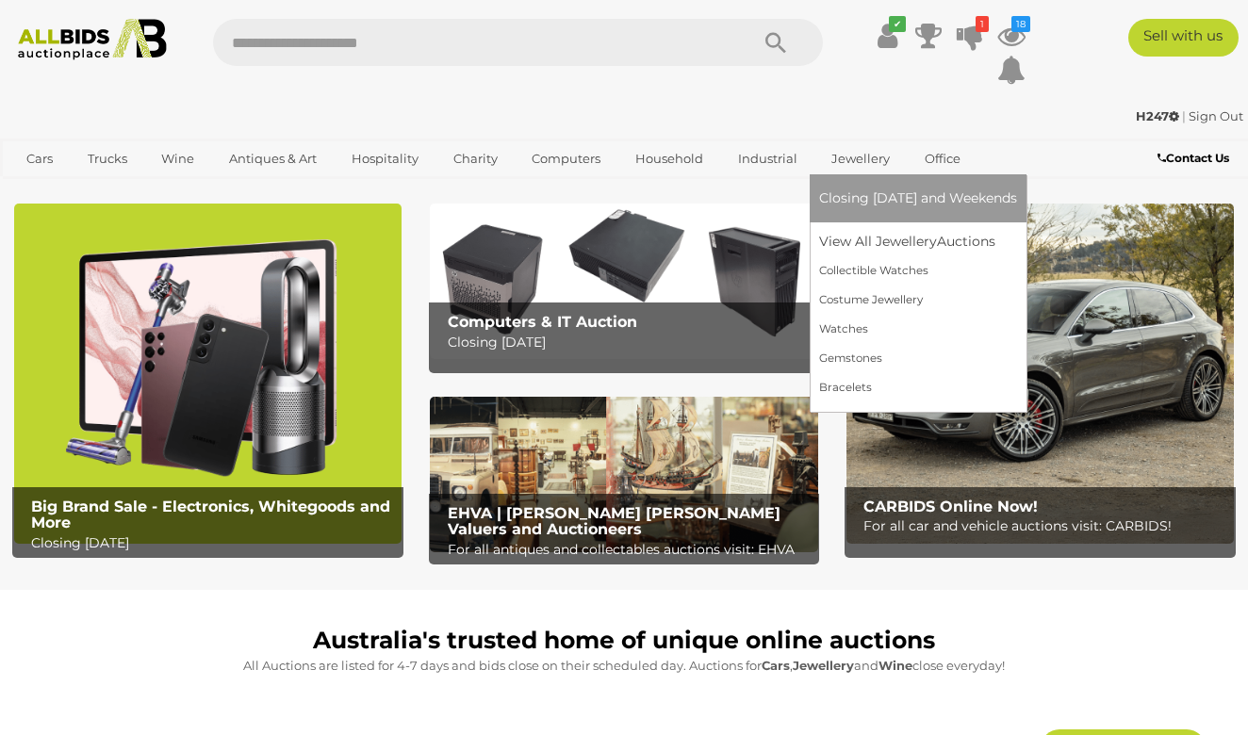
click at [850, 155] on link "Jewellery" at bounding box center [860, 158] width 83 height 31
click at [851, 244] on link "View All Jewellery Auctions" at bounding box center [918, 241] width 198 height 29
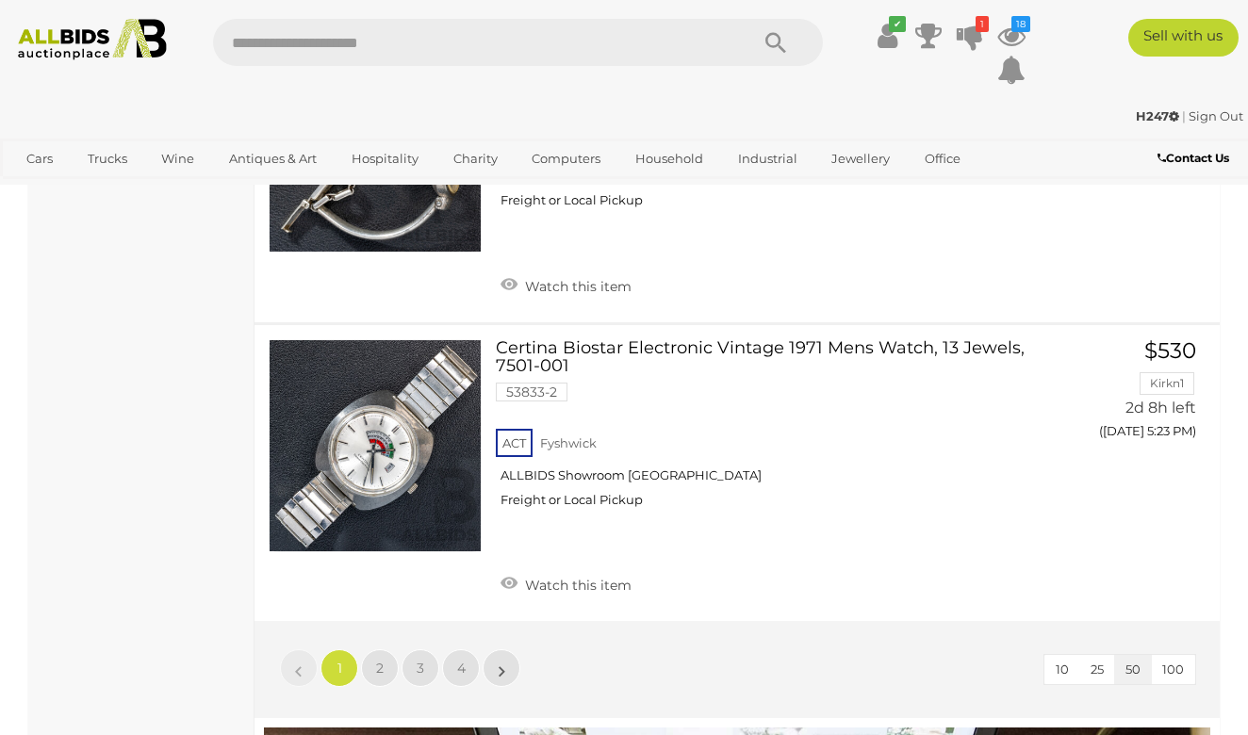
scroll to position [14854, 0]
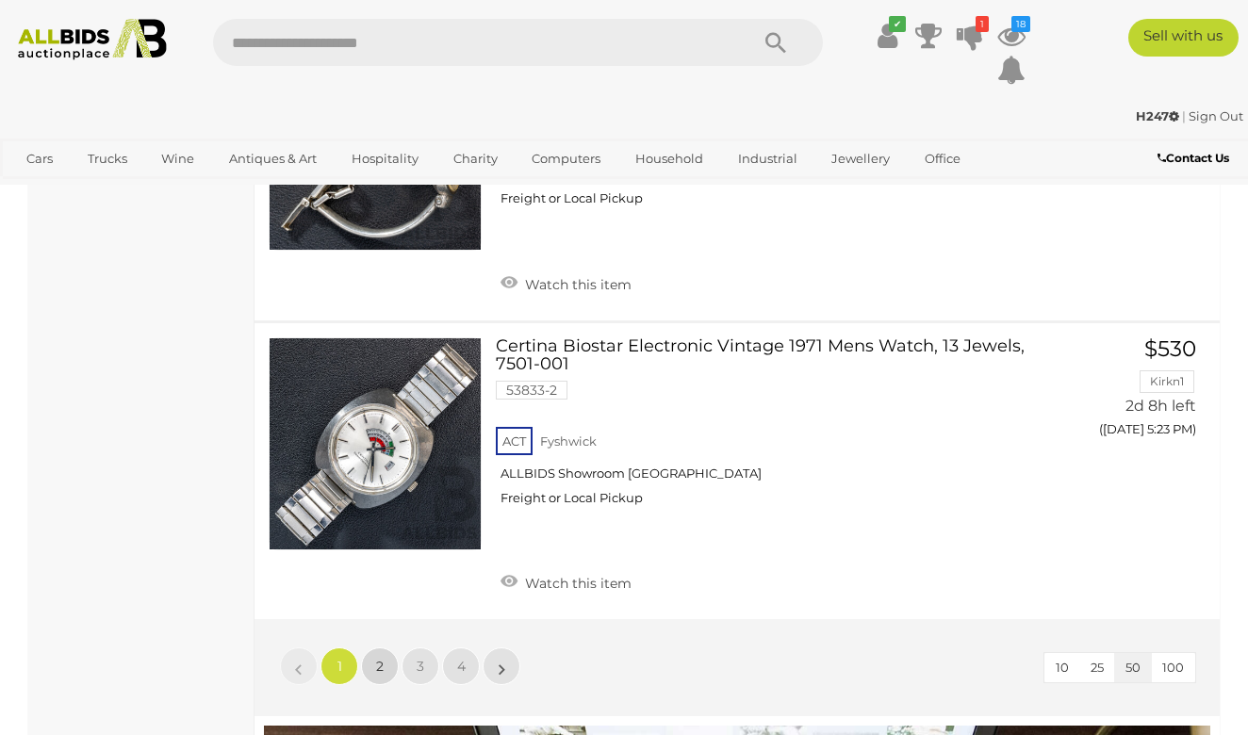
click at [379, 658] on span "2" at bounding box center [380, 666] width 8 height 17
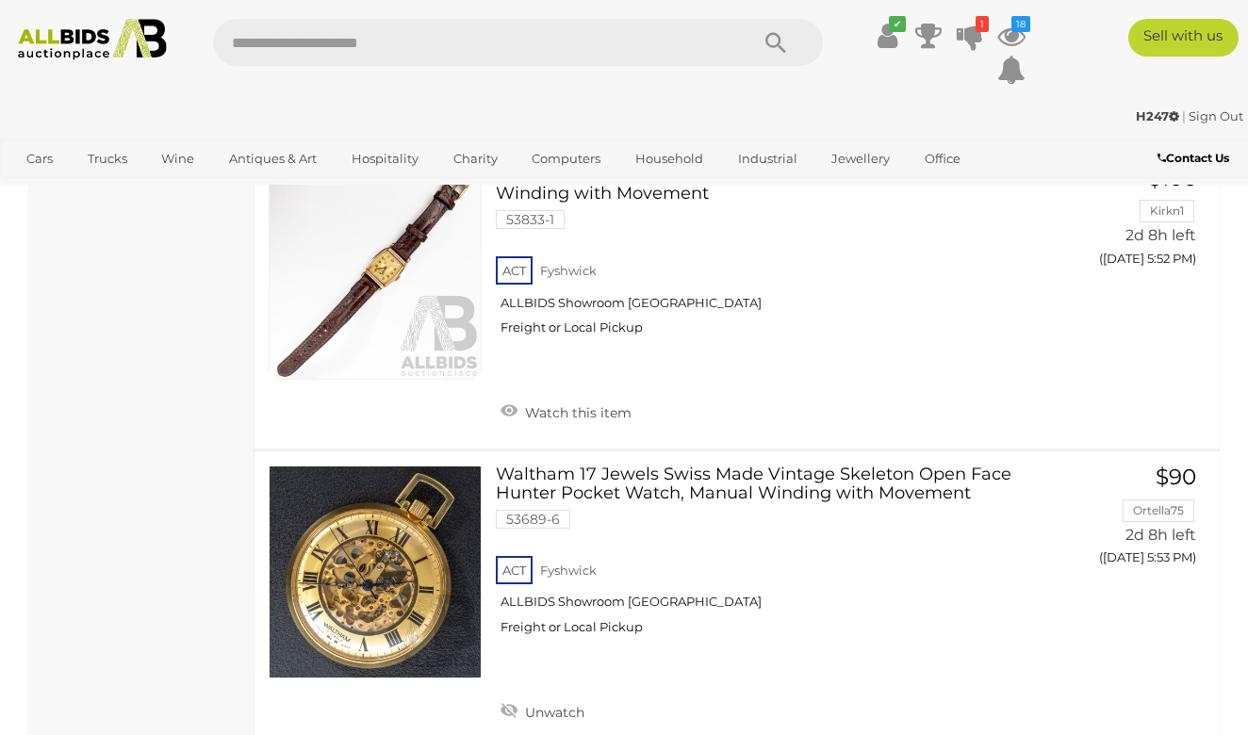
scroll to position [7744, 0]
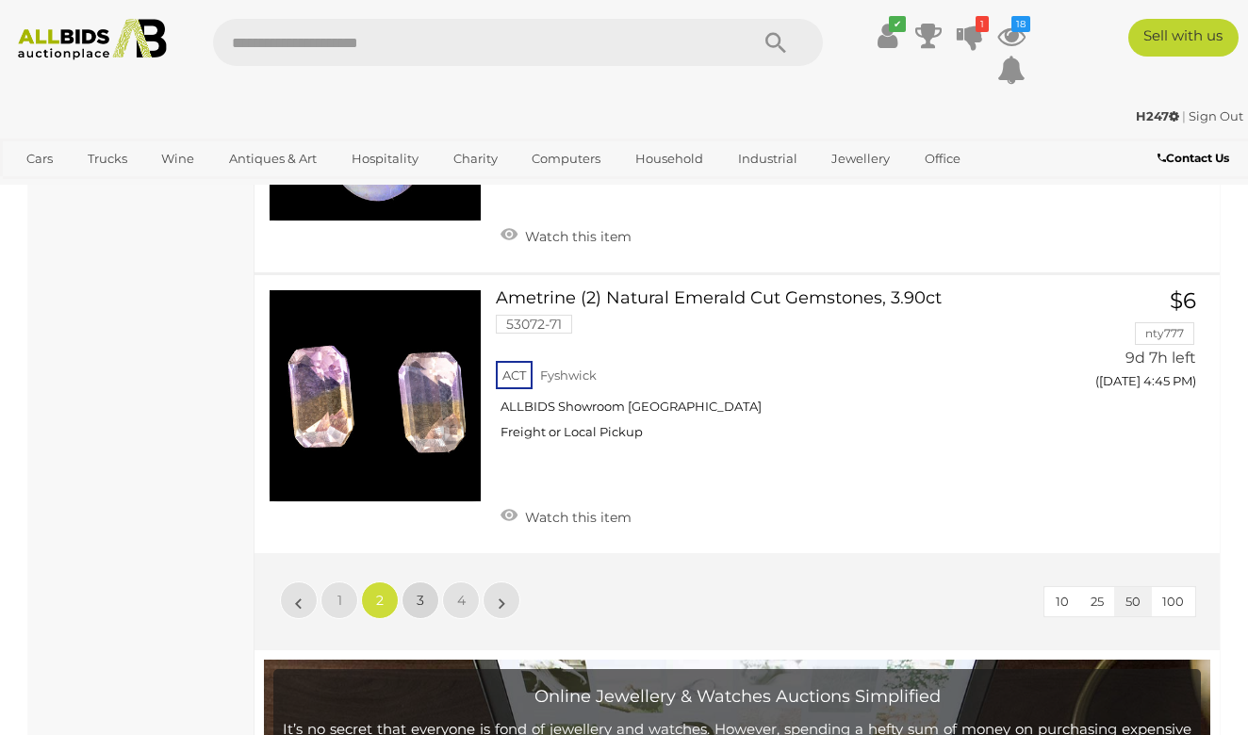
click at [416, 581] on link "3" at bounding box center [420, 600] width 38 height 38
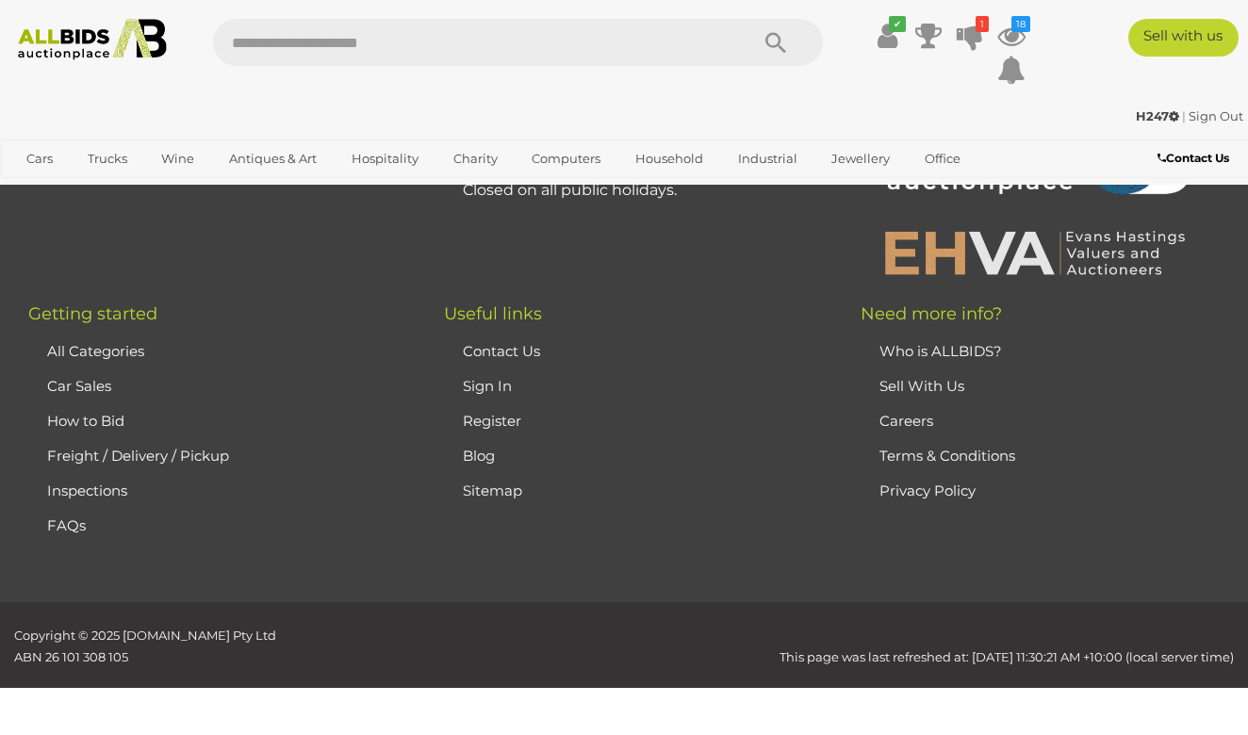
scroll to position [406, 0]
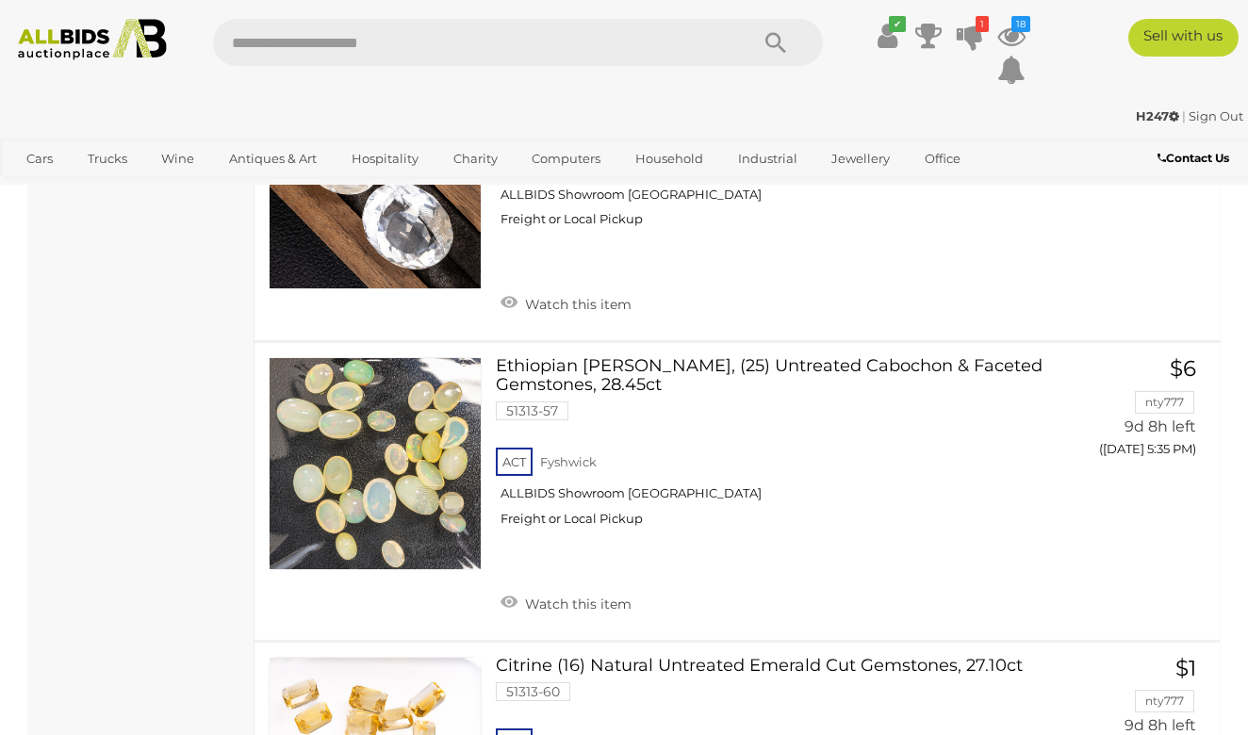
scroll to position [13934, 0]
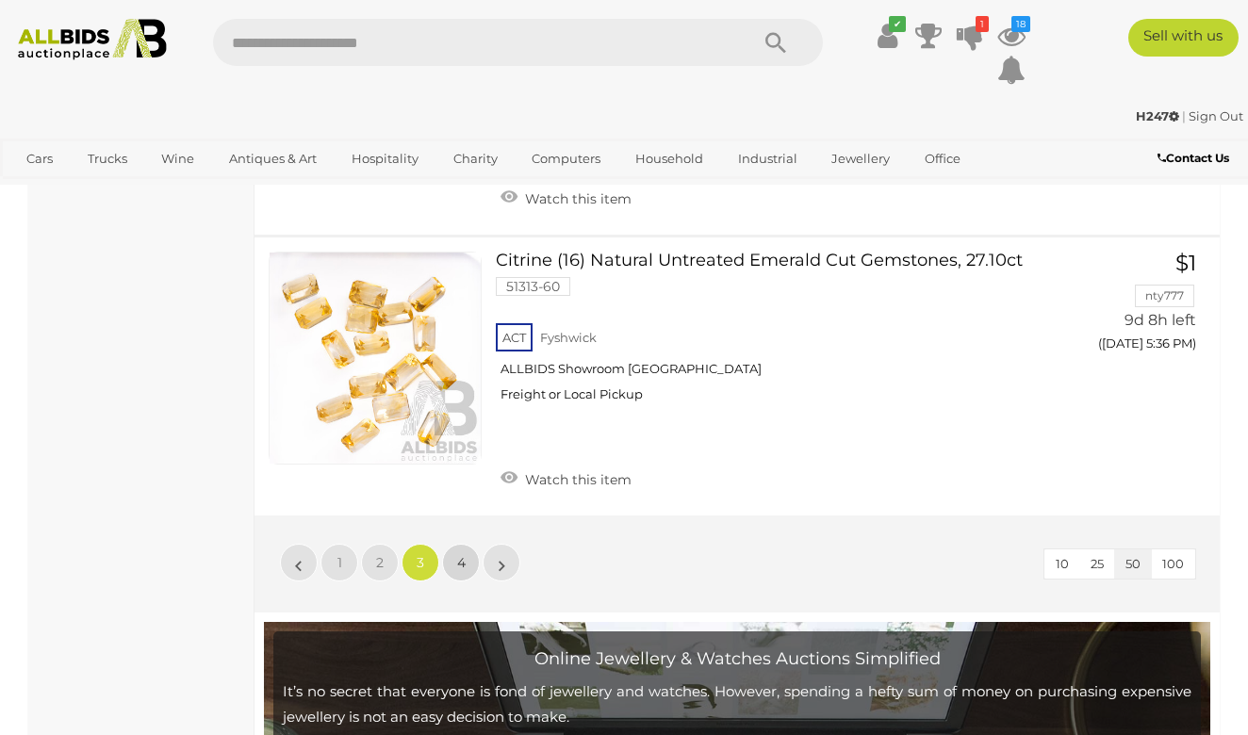
click at [469, 544] on link "4" at bounding box center [461, 563] width 38 height 38
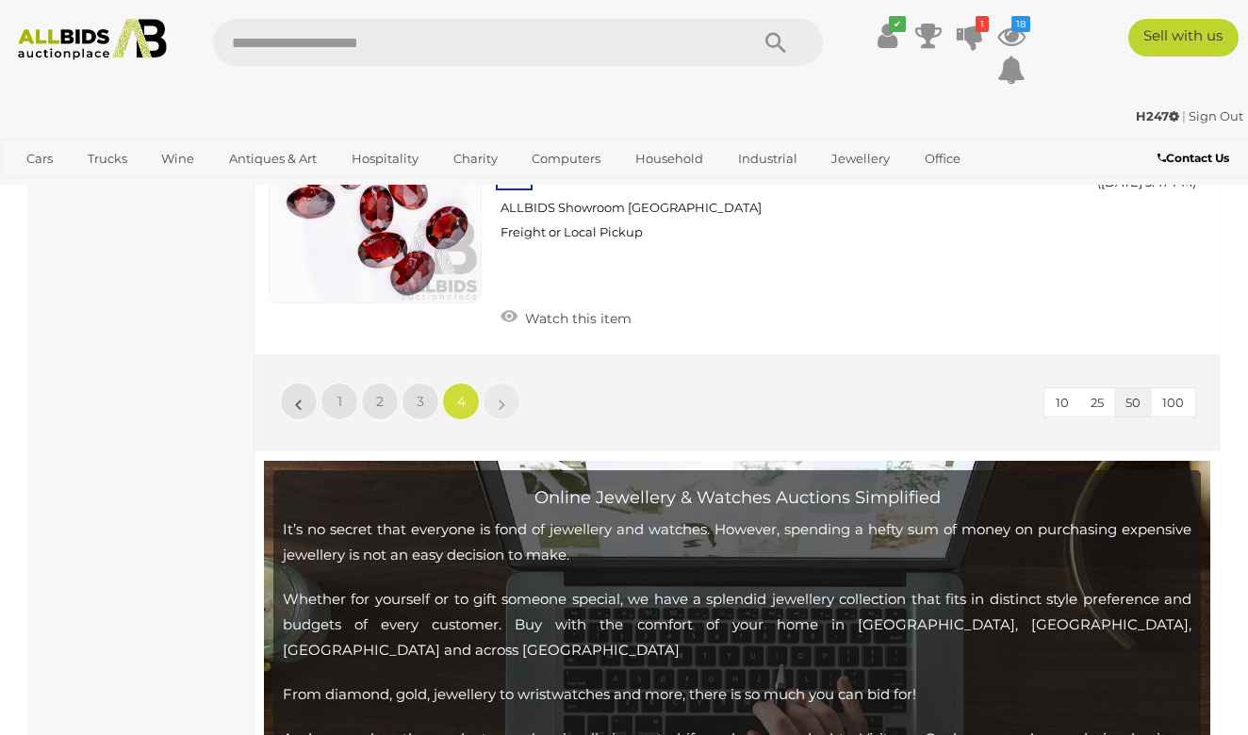
scroll to position [3388, 0]
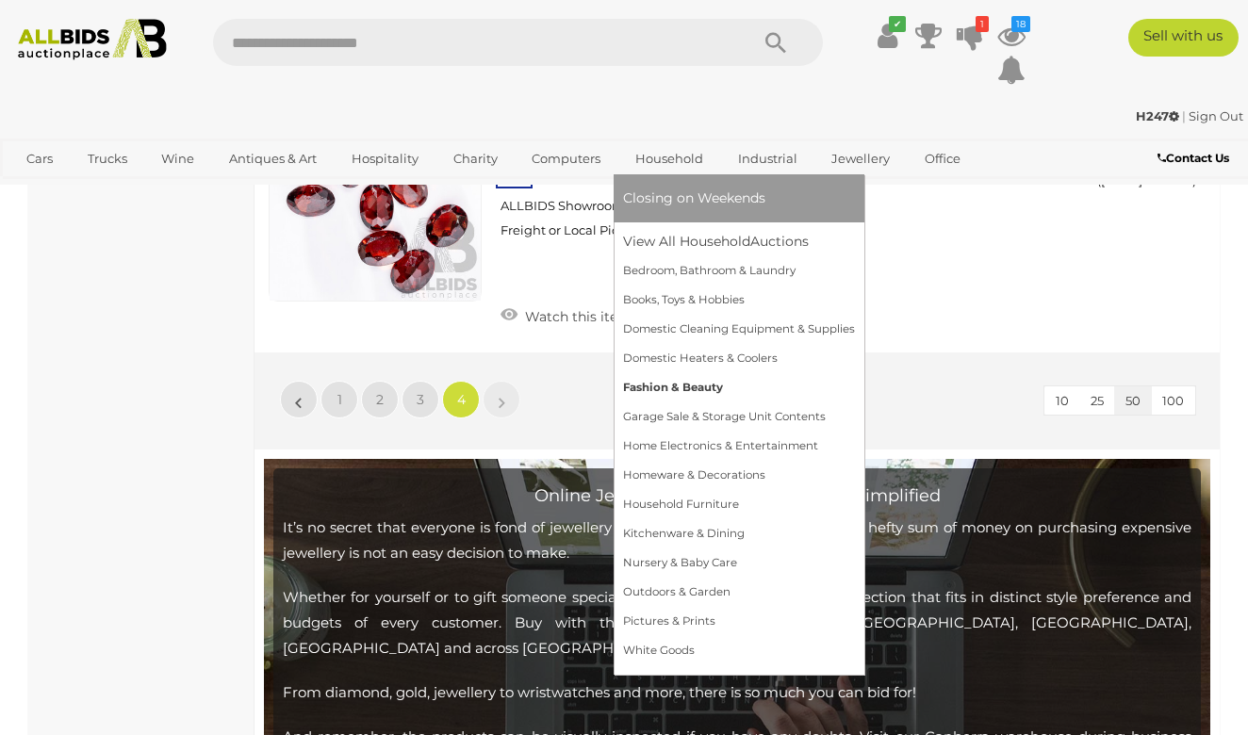
click at [661, 387] on link "Fashion & Beauty" at bounding box center [739, 387] width 232 height 29
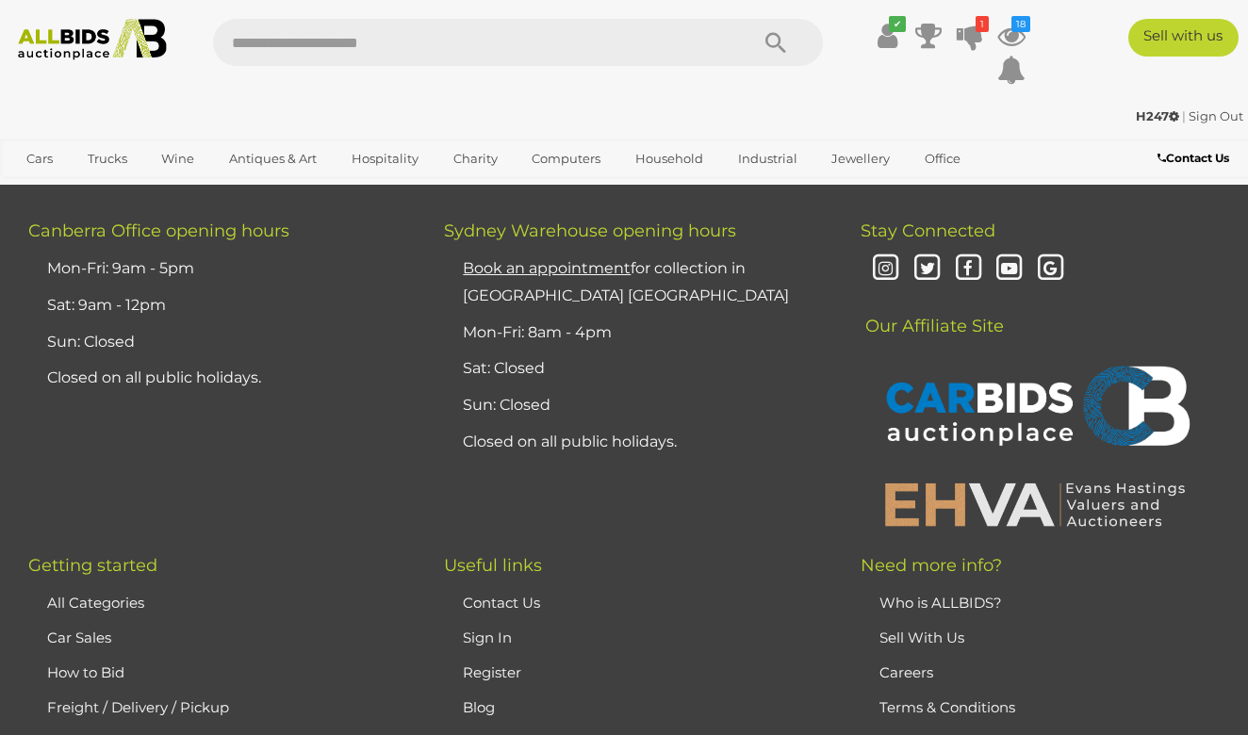
scroll to position [13956, 0]
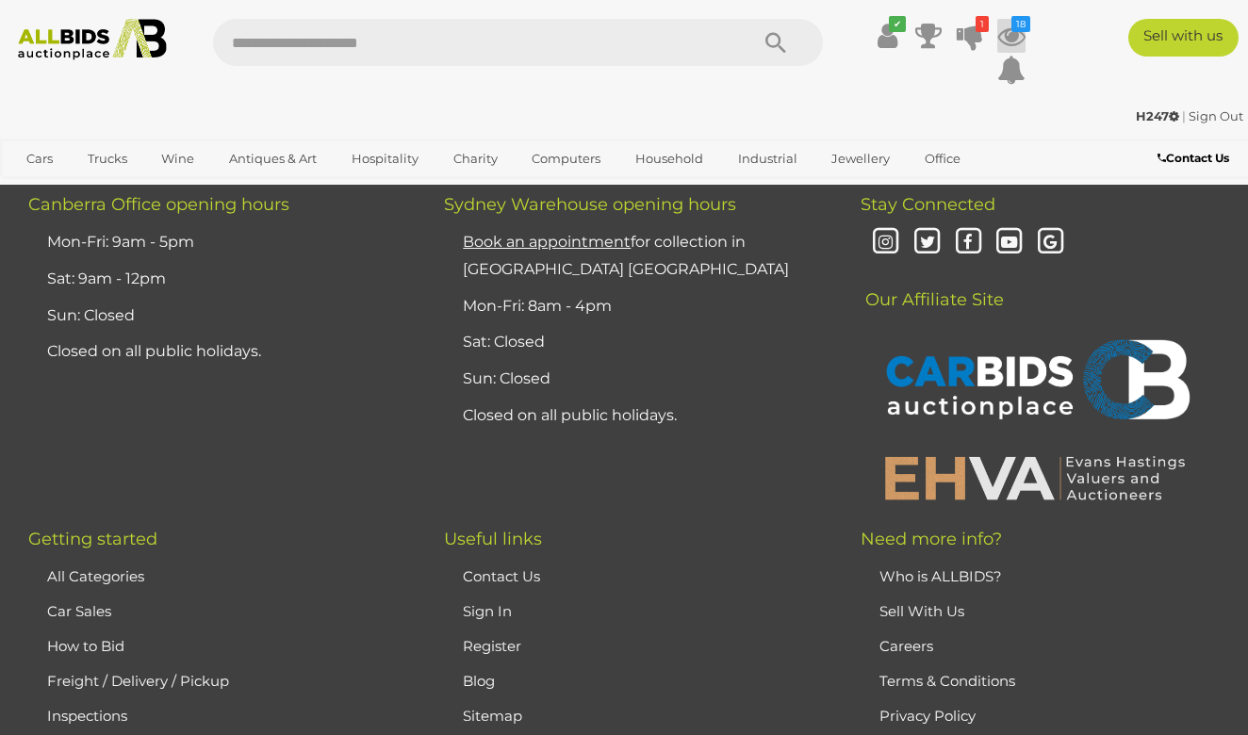
click at [1014, 37] on icon at bounding box center [1011, 36] width 28 height 34
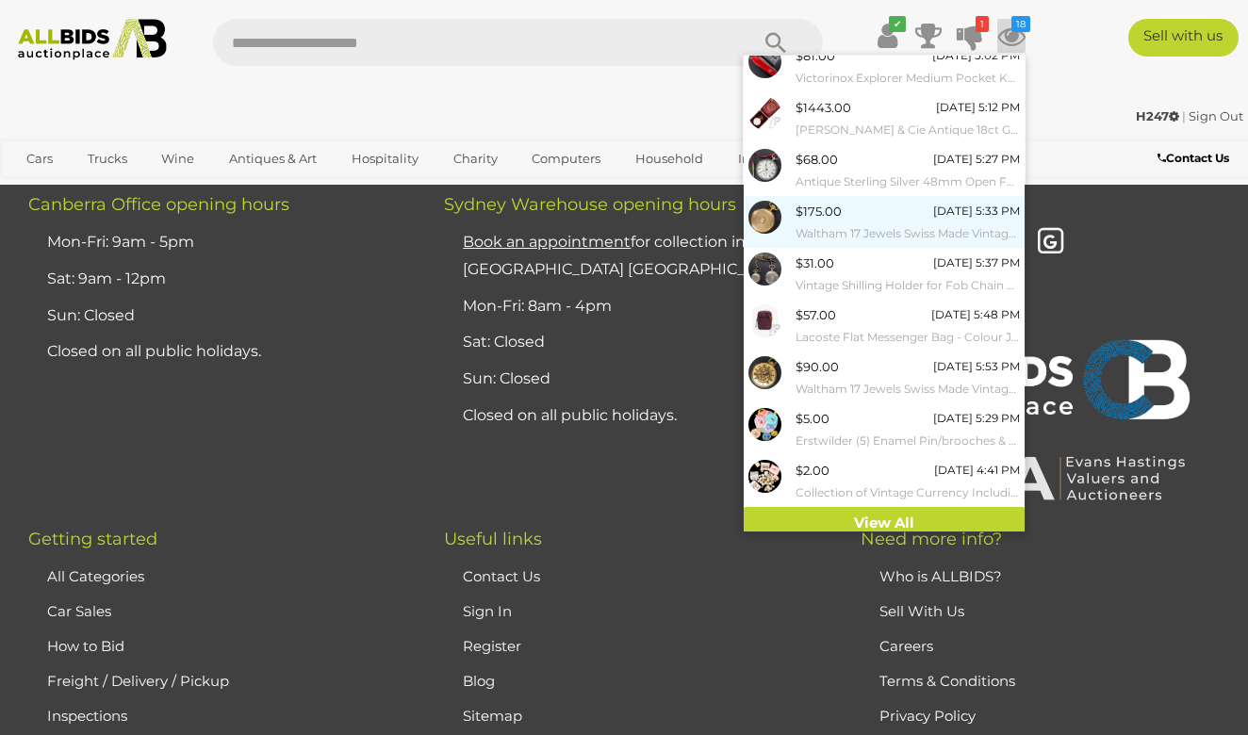
scroll to position [114, 0]
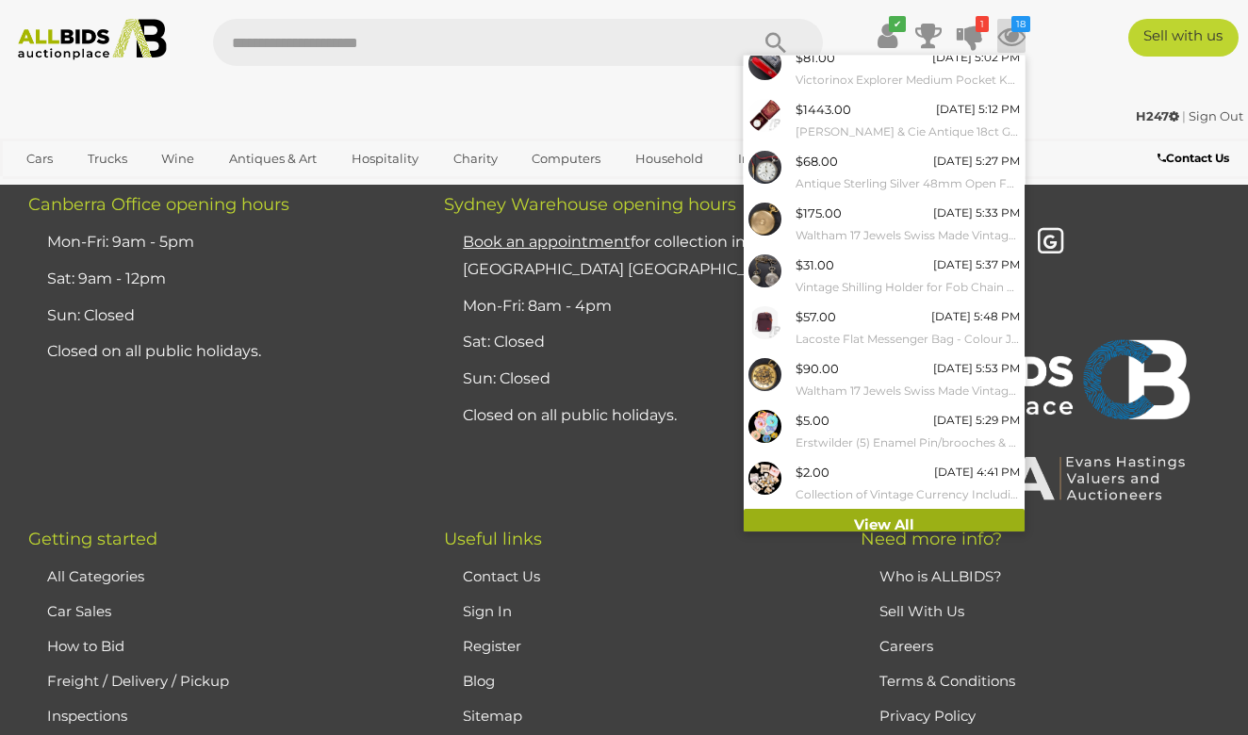
click at [866, 519] on link "View All" at bounding box center [883, 525] width 281 height 33
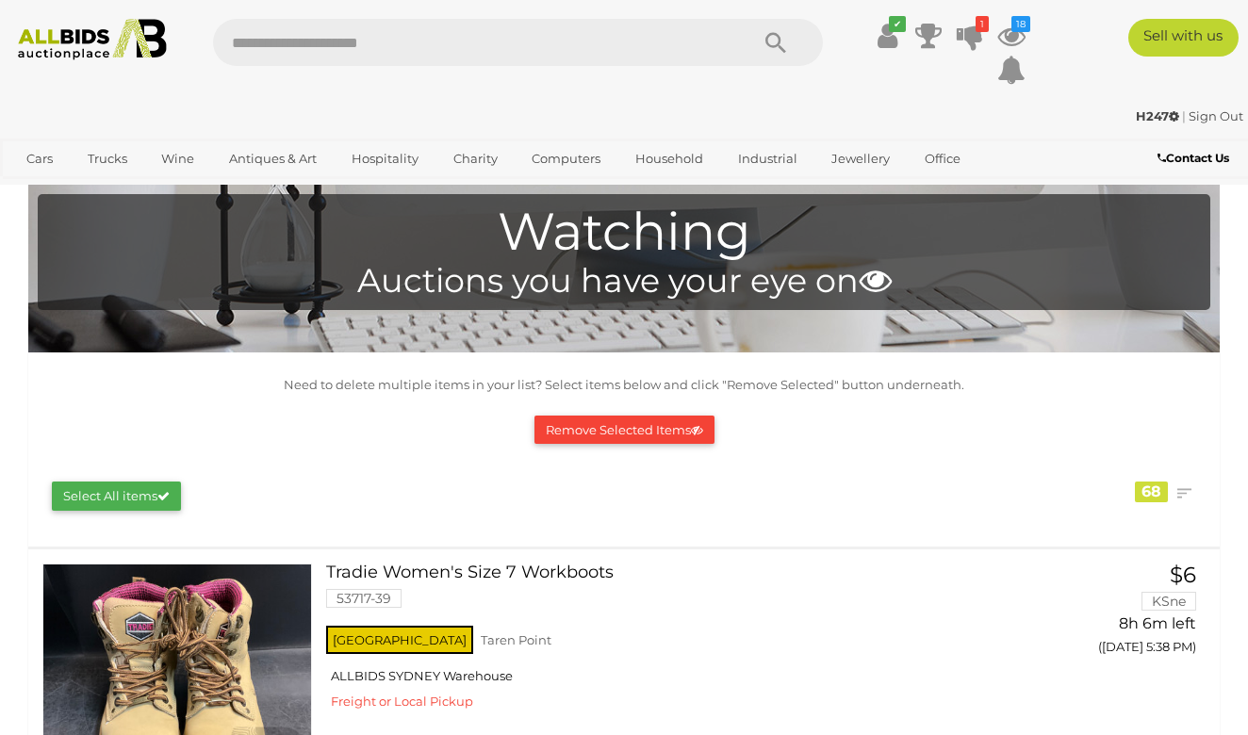
scroll to position [447, 0]
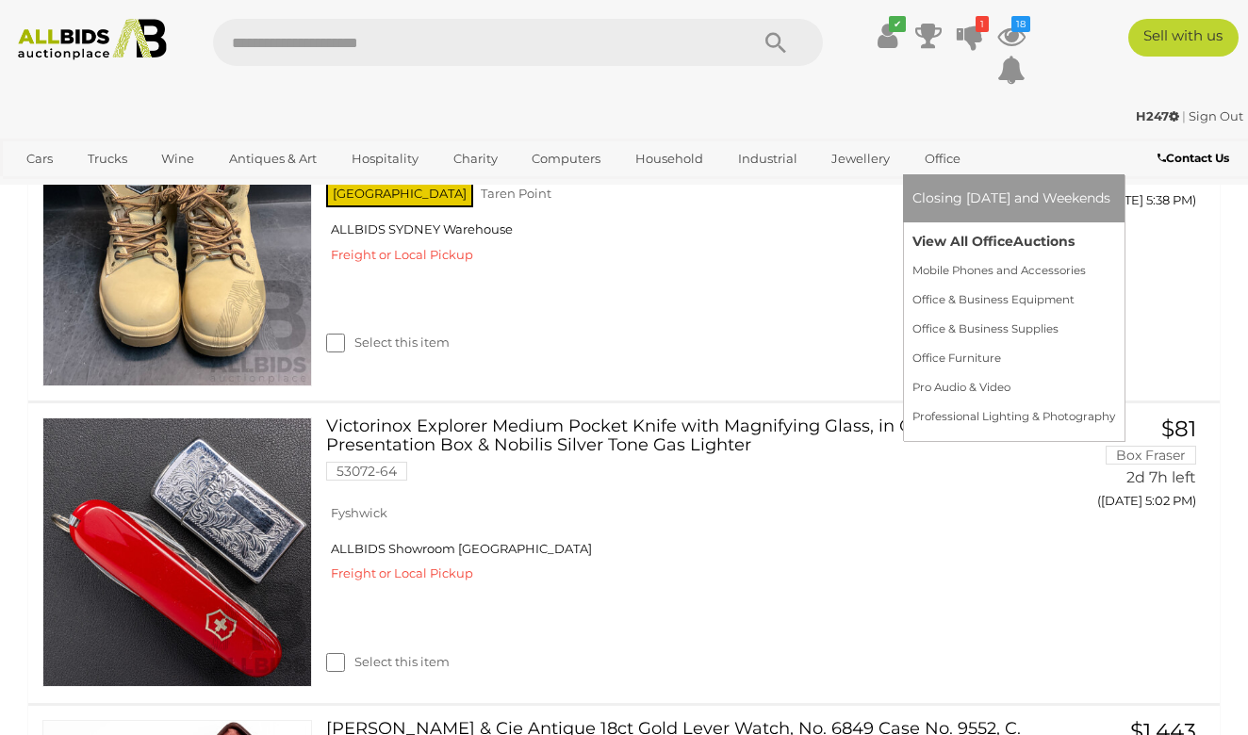
click at [942, 236] on link "View All Office Auctions" at bounding box center [1013, 241] width 203 height 29
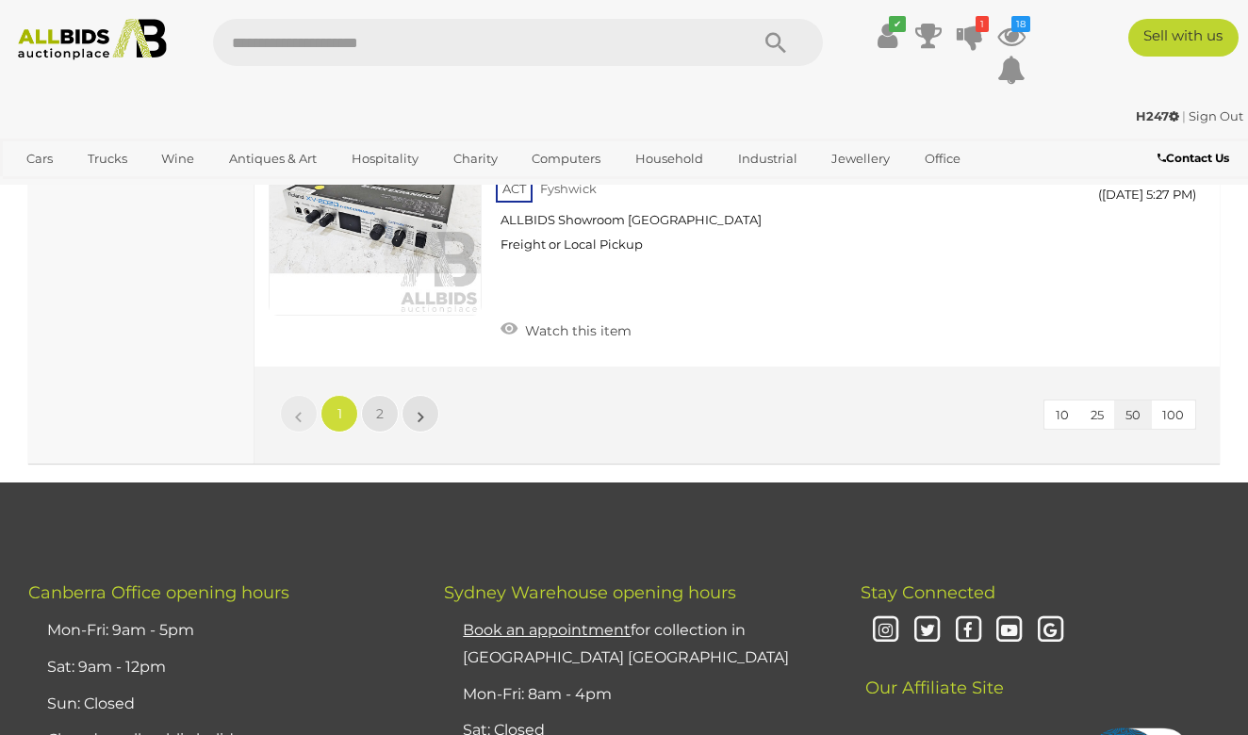
scroll to position [14268, 0]
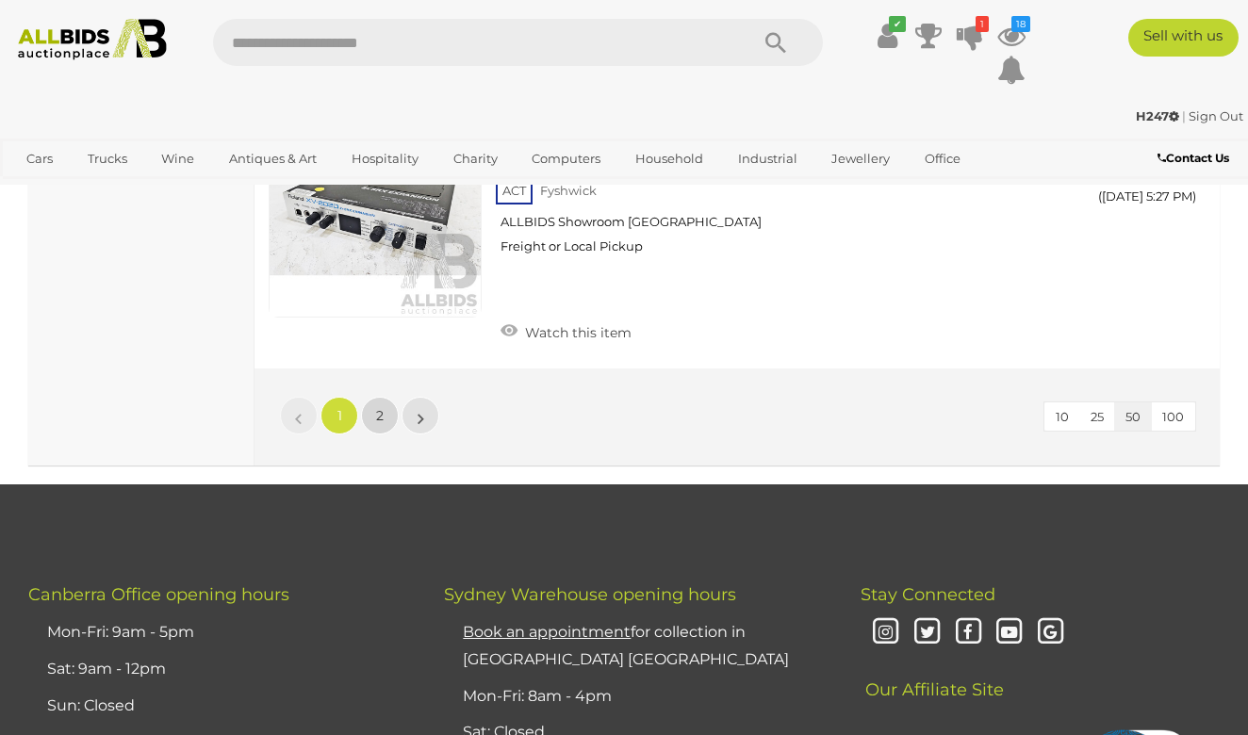
click at [391, 397] on link "2" at bounding box center [380, 416] width 38 height 38
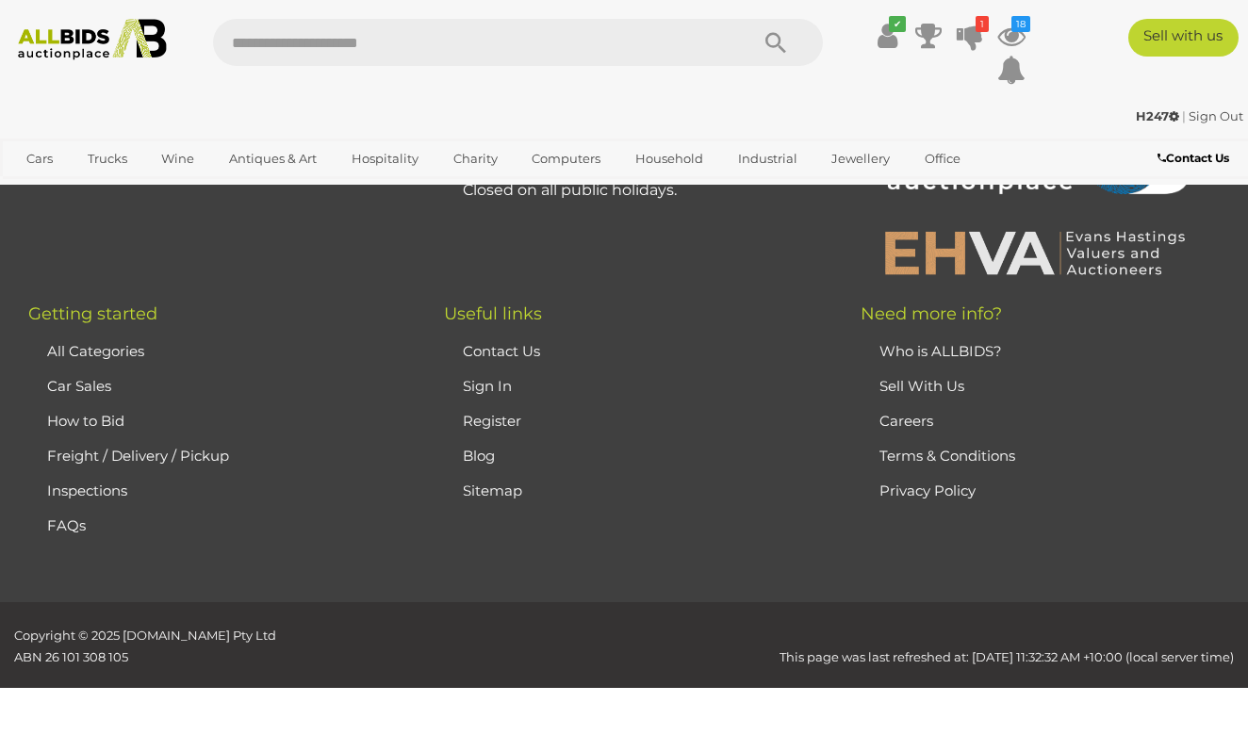
scroll to position [314, 0]
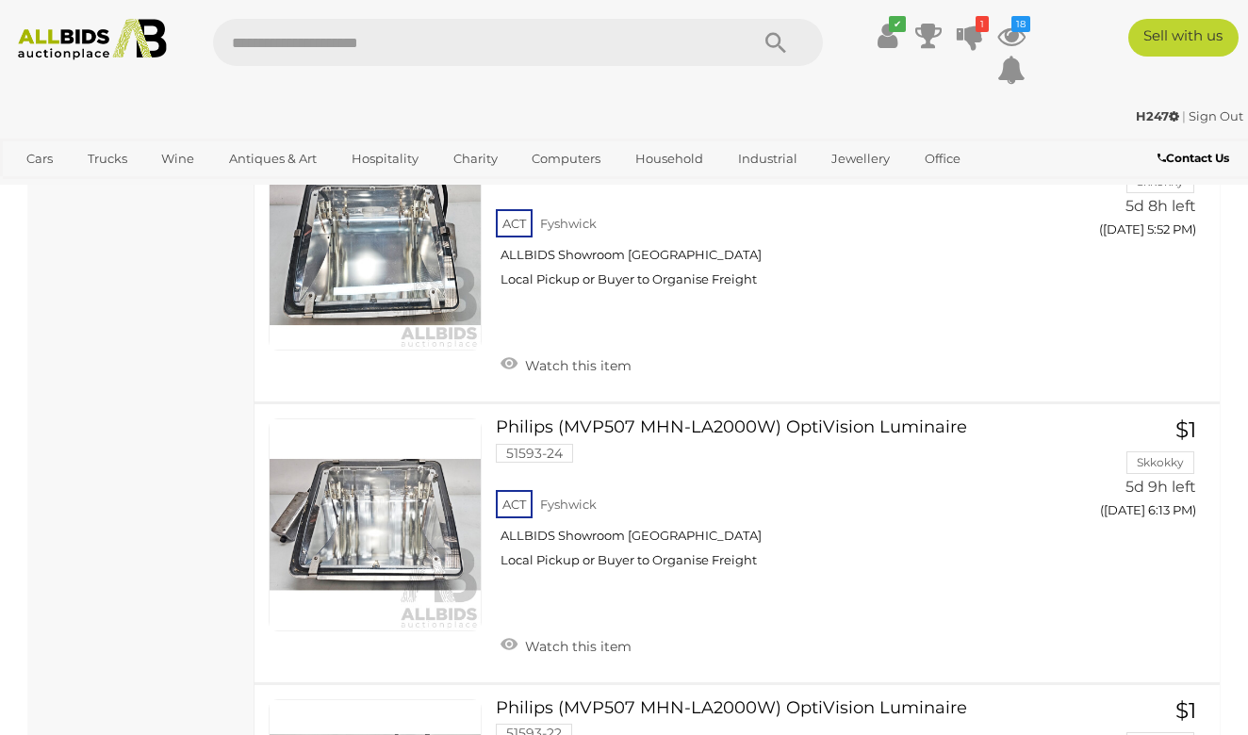
scroll to position [2638, 0]
